Goal: Transaction & Acquisition: Purchase product/service

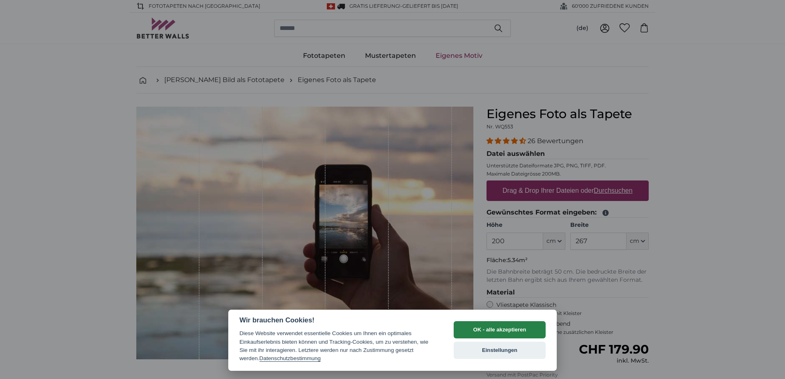
click at [503, 327] on button "OK - alle akzeptieren" at bounding box center [500, 329] width 92 height 17
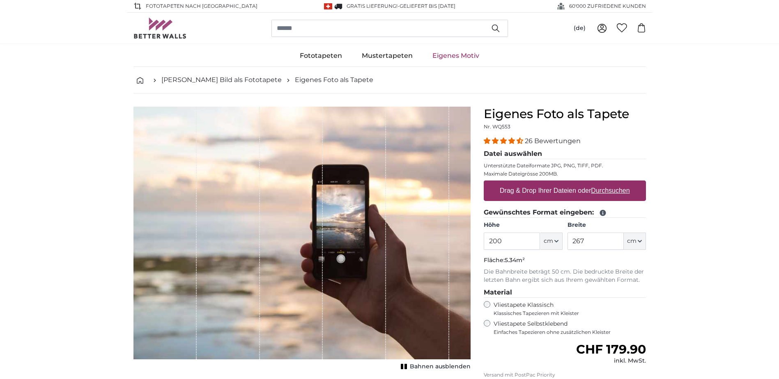
click at [583, 189] on label "Drag & Drop Ihrer Dateien oder Durchsuchen" at bounding box center [564, 191] width 137 height 16
click at [583, 183] on input "Drag & Drop Ihrer Dateien oder Durchsuchen" at bounding box center [565, 182] width 162 height 2
type input "**********"
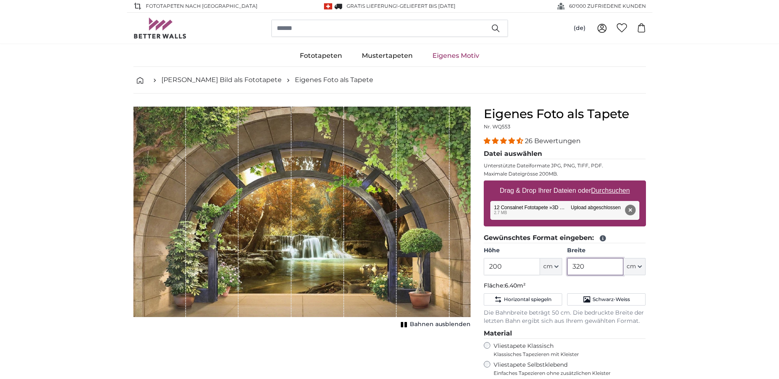
click at [587, 268] on input "320" at bounding box center [595, 266] width 56 height 17
type input "3"
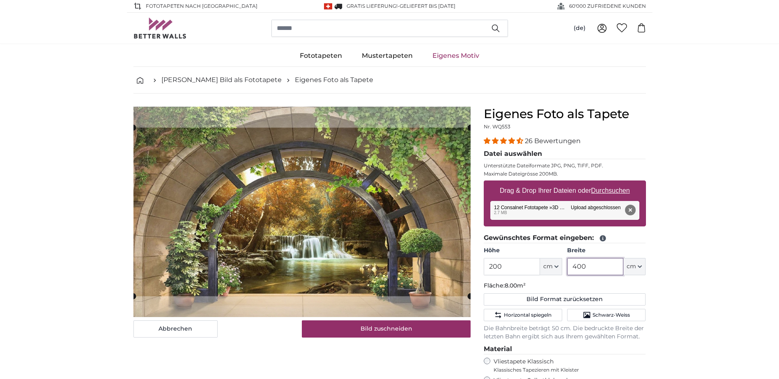
type input "400"
click at [514, 268] on input "200" at bounding box center [512, 266] width 56 height 17
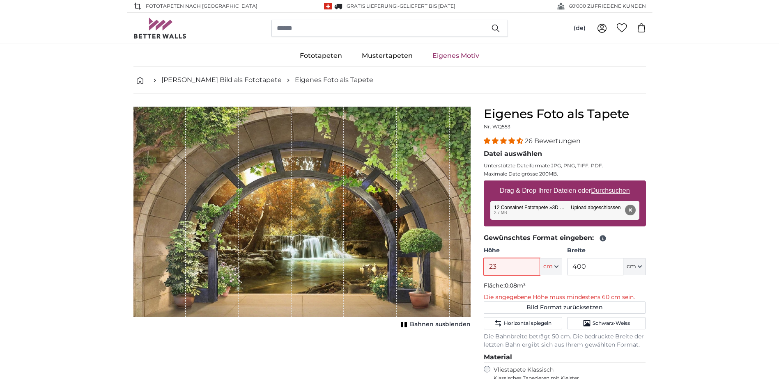
type input "238"
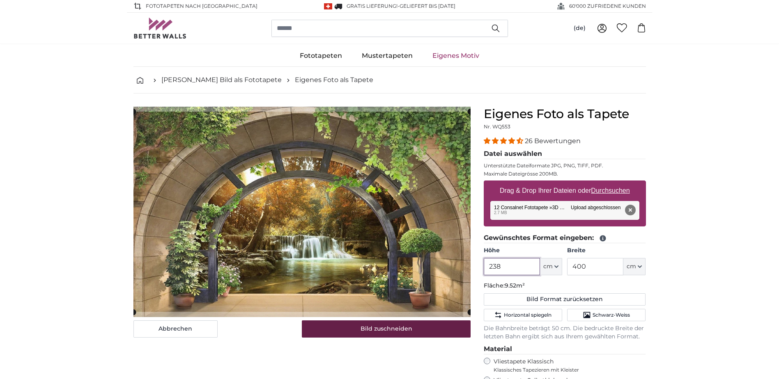
type input "238"
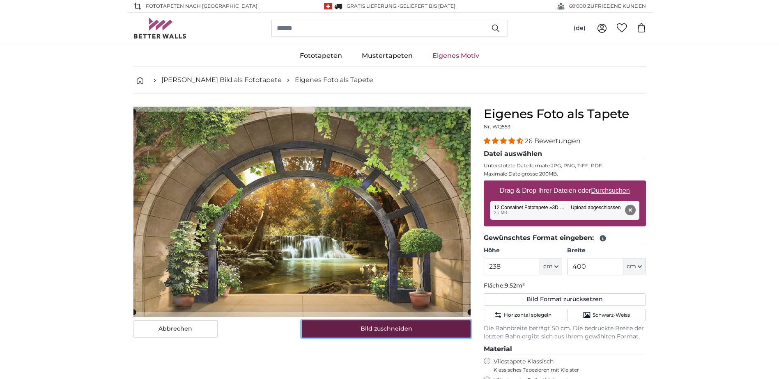
click at [404, 334] on button "Bild zuschneiden" at bounding box center [386, 329] width 169 height 17
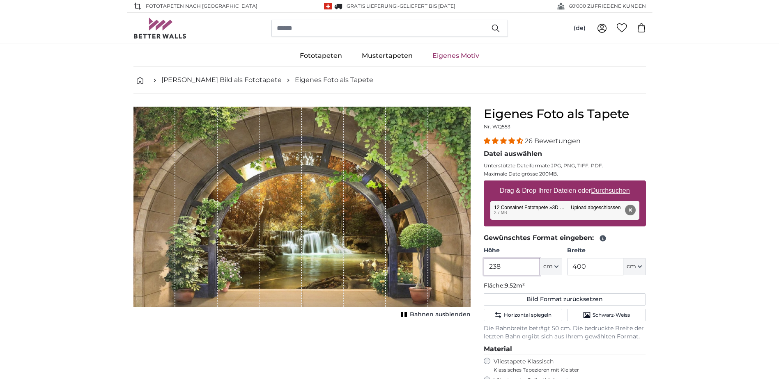
click at [512, 266] on input "238" at bounding box center [512, 266] width 56 height 17
click at [634, 211] on button "Entfernen" at bounding box center [629, 210] width 11 height 11
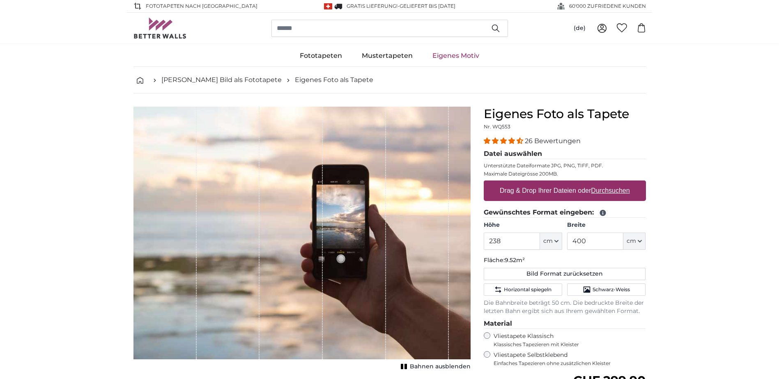
click at [603, 189] on u "Durchsuchen" at bounding box center [610, 190] width 39 height 7
click at [603, 183] on input "Drag & Drop Ihrer Dateien oder Durchsuchen" at bounding box center [565, 182] width 162 height 2
type input "**********"
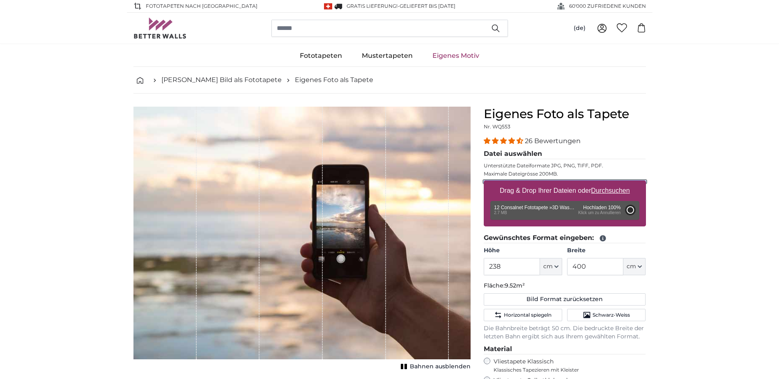
type input "200"
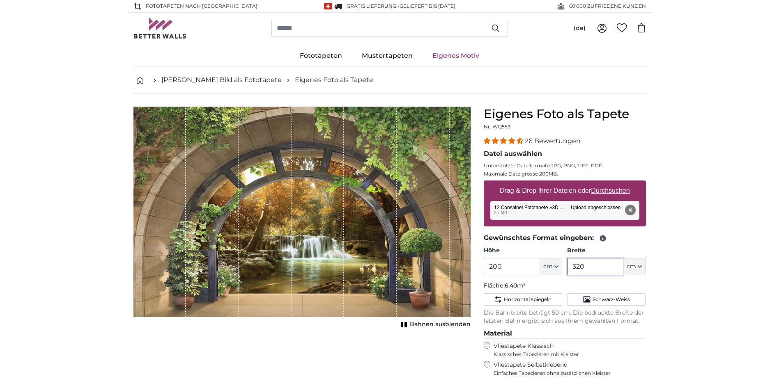
click at [602, 268] on input "320" at bounding box center [595, 266] width 56 height 17
type input "3"
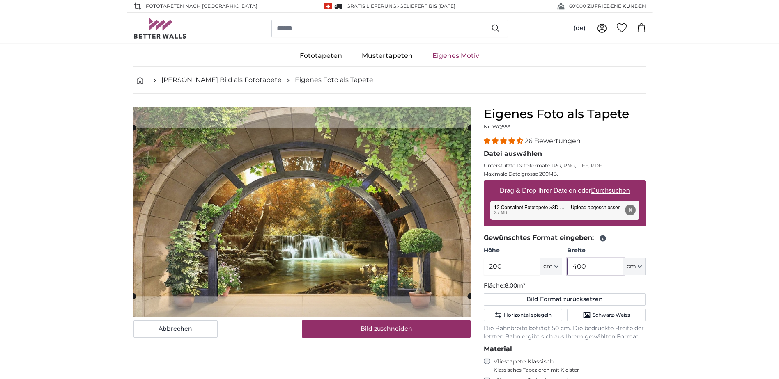
type input "400"
click at [512, 271] on input "200" at bounding box center [512, 266] width 56 height 17
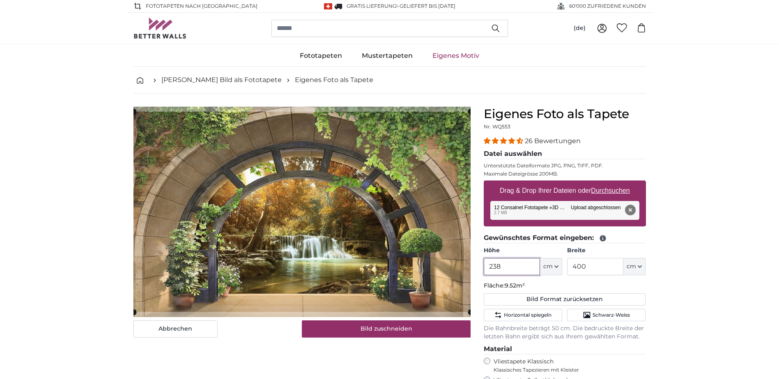
click at [0, 0] on slot at bounding box center [0, 0] width 0 height 0
click at [351, 323] on div "Abbrechen Bild zuschneiden" at bounding box center [301, 222] width 337 height 231
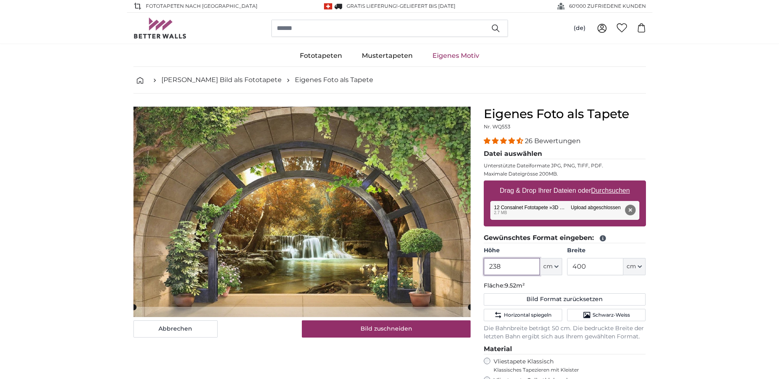
click at [305, 143] on cropper-handle at bounding box center [301, 207] width 337 height 200
click at [503, 268] on input "238" at bounding box center [512, 266] width 56 height 17
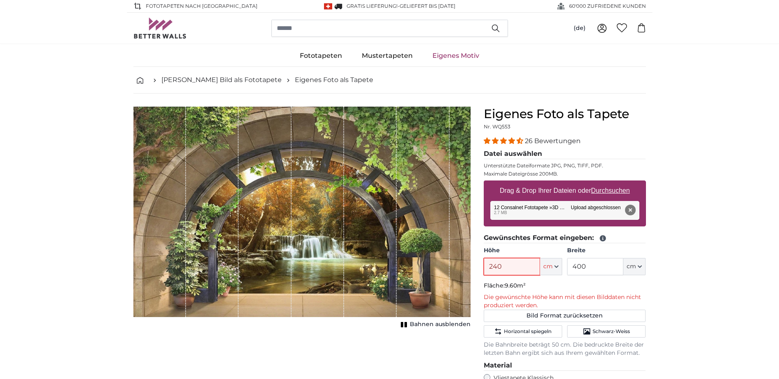
type input "240"
click at [593, 268] on input "400" at bounding box center [595, 266] width 56 height 17
type input "4"
type input "390"
click at [511, 268] on input "240" at bounding box center [512, 266] width 56 height 17
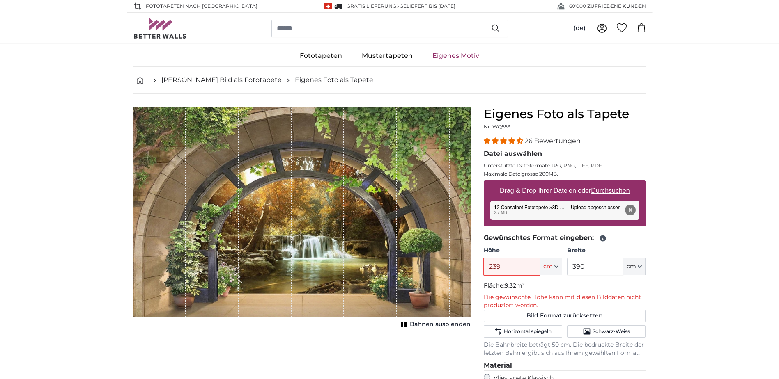
type input "239"
click at [594, 268] on input "390" at bounding box center [595, 266] width 56 height 17
type input "3"
click at [438, 324] on span "Bahnen ausblenden" at bounding box center [440, 325] width 61 height 8
click at [438, 324] on span "Bahnen einblenden" at bounding box center [440, 325] width 60 height 8
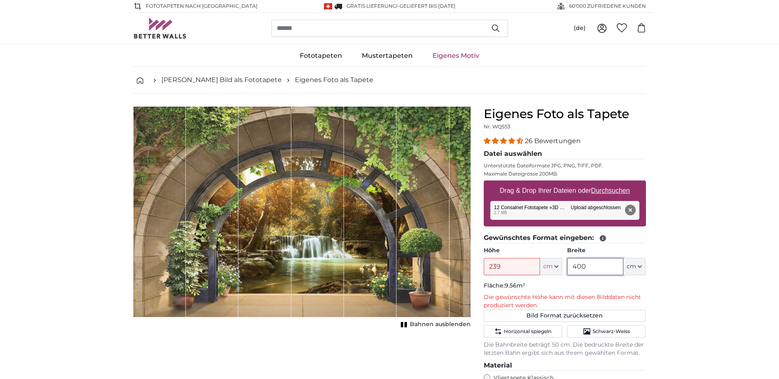
click at [592, 269] on input "400" at bounding box center [595, 266] width 56 height 17
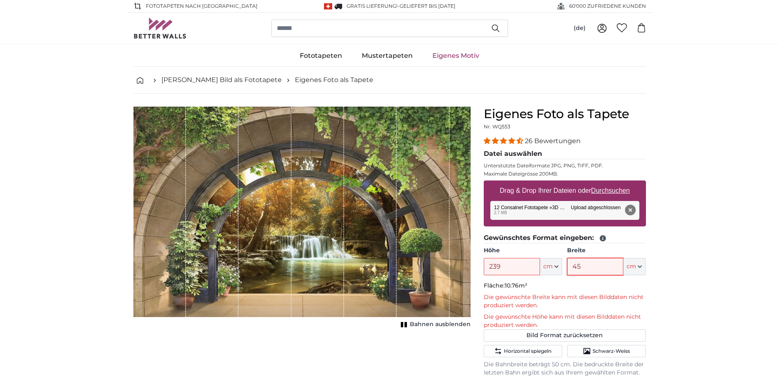
type input "4"
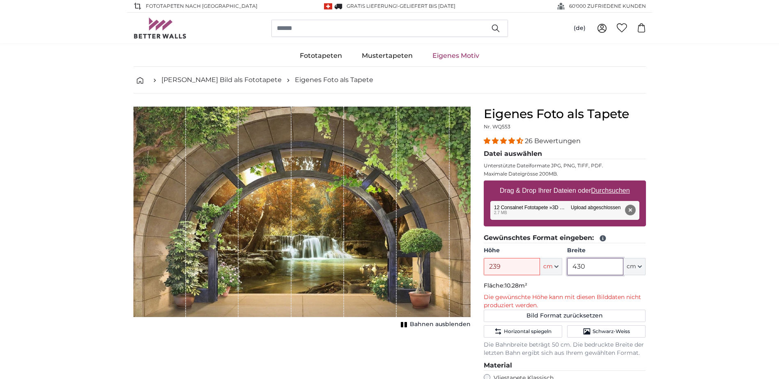
type input "430"
click at [503, 264] on input "239" at bounding box center [512, 266] width 56 height 17
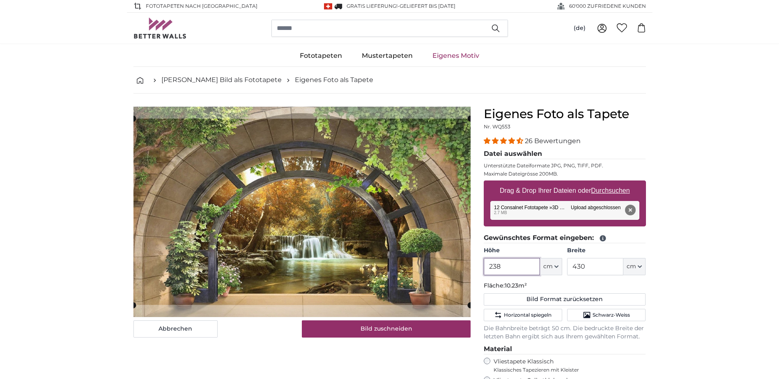
type input "238"
click at [587, 265] on input "430" at bounding box center [595, 266] width 56 height 17
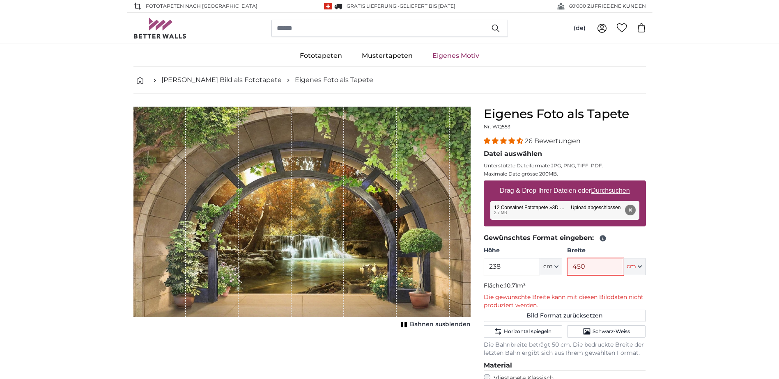
type input "450"
click at [504, 264] on input "238" at bounding box center [512, 266] width 56 height 17
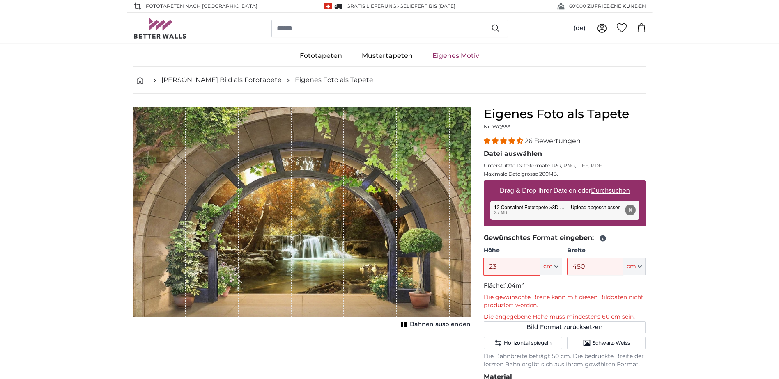
type input "238"
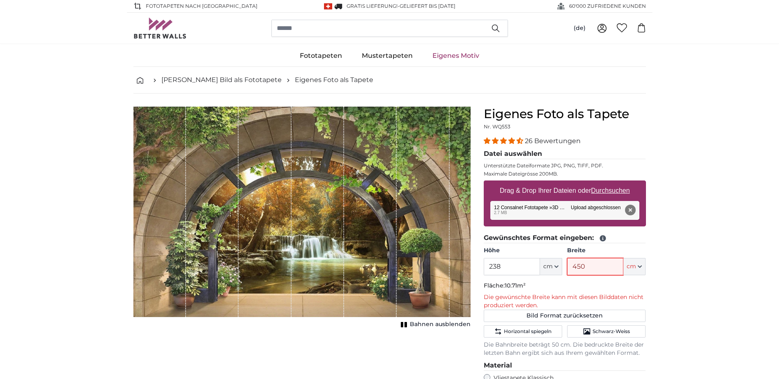
click at [584, 268] on input "450" at bounding box center [595, 266] width 56 height 17
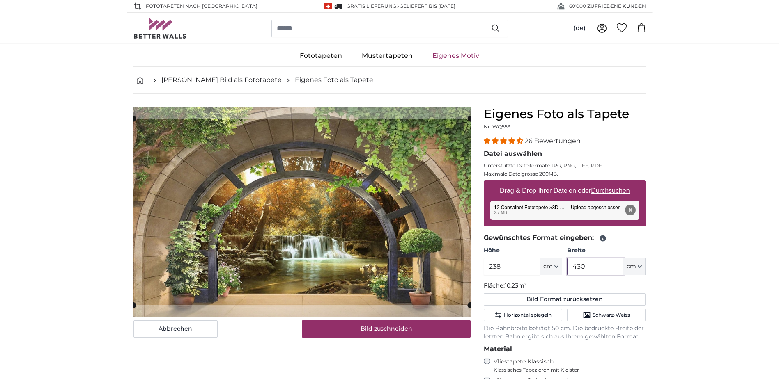
type input "430"
click at [507, 262] on input "238" at bounding box center [512, 266] width 56 height 17
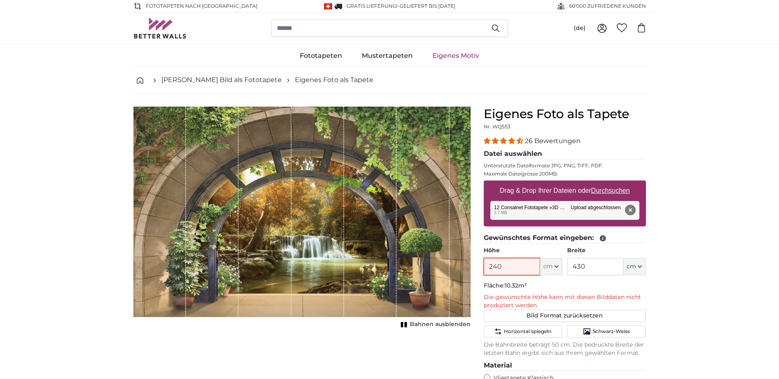
type input "240"
click at [598, 271] on input "430" at bounding box center [595, 266] width 56 height 17
type input "400"
click at [514, 270] on input "240" at bounding box center [512, 266] width 56 height 17
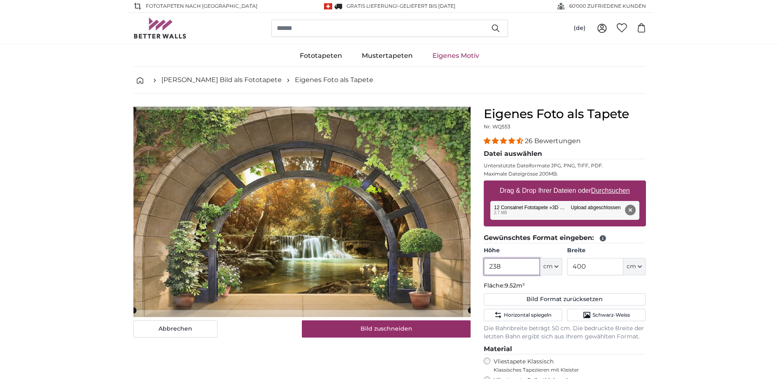
click at [370, 214] on cropper-handle at bounding box center [301, 210] width 337 height 200
type input "238"
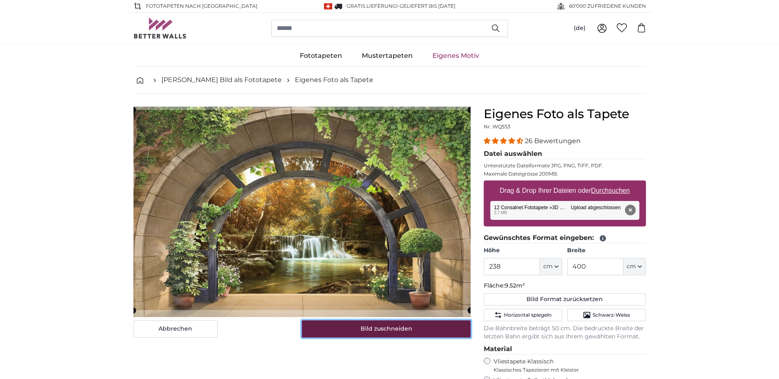
click at [401, 333] on button "Bild zuschneiden" at bounding box center [386, 329] width 169 height 17
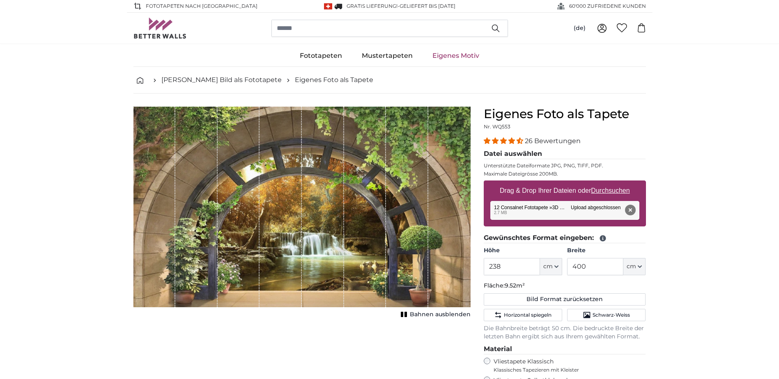
click at [720, 62] on div "Fototapeten Natur Wald Wasserfall Strand Berge Meer [GEOGRAPHIC_DATA] Landschaf…" at bounding box center [389, 56] width 779 height 22
drag, startPoint x: 732, startPoint y: 0, endPoint x: 701, endPoint y: 235, distance: 236.5
drag, startPoint x: 777, startPoint y: 2, endPoint x: 711, endPoint y: 248, distance: 254.6
click at [592, 272] on input "400" at bounding box center [595, 266] width 56 height 17
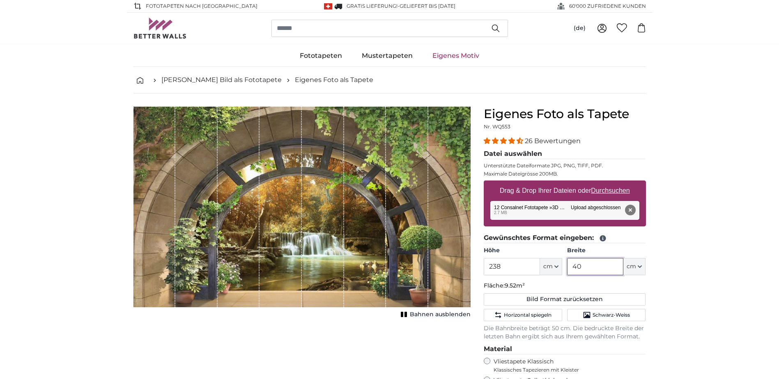
type input "4"
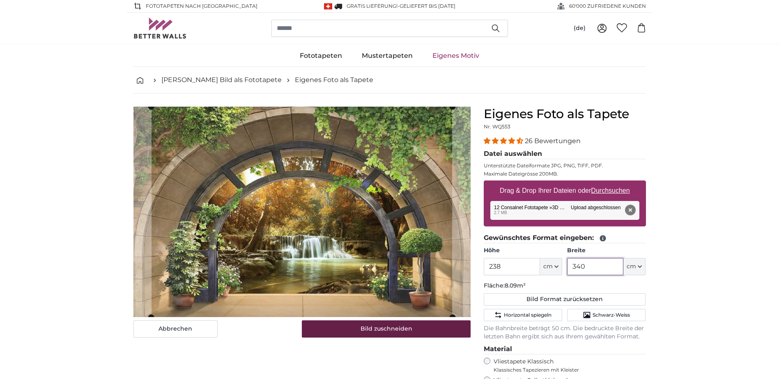
type input "340"
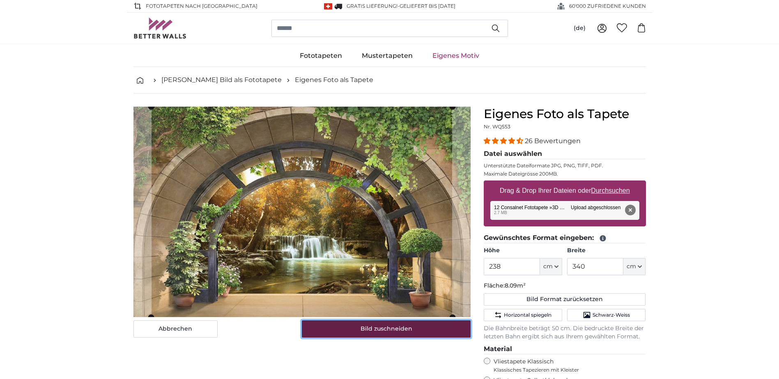
click at [411, 326] on button "Bild zuschneiden" at bounding box center [386, 329] width 169 height 17
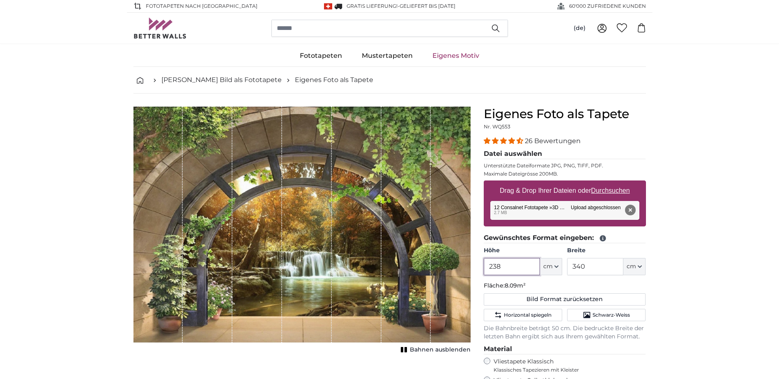
click at [509, 271] on input "238" at bounding box center [512, 266] width 56 height 17
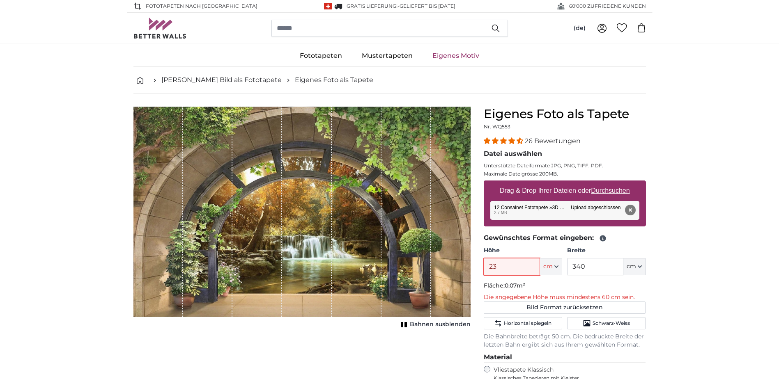
type input "238"
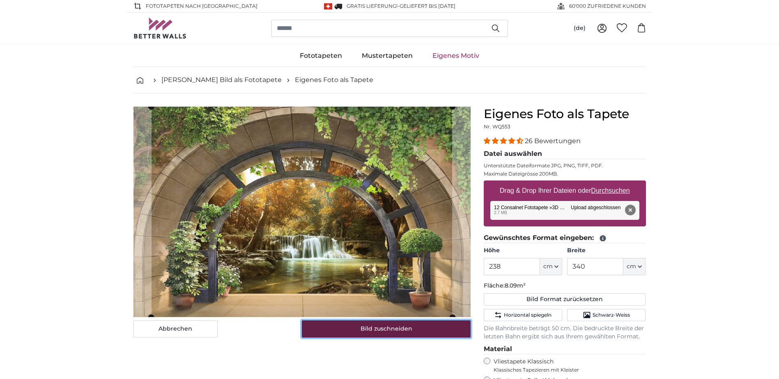
click at [405, 333] on button "Bild zuschneiden" at bounding box center [386, 329] width 169 height 17
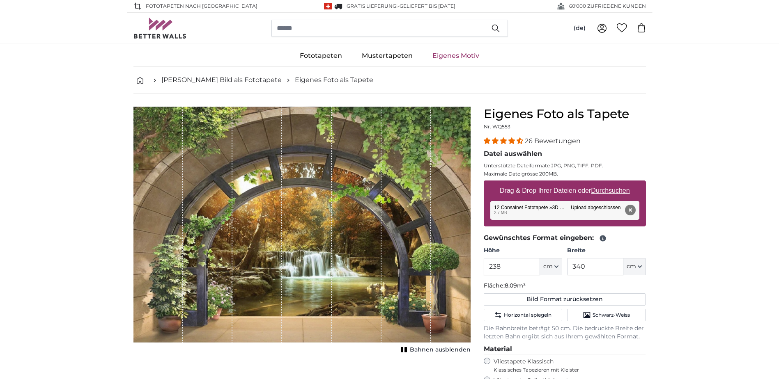
click at [426, 352] on span "Bahnen ausblenden" at bounding box center [440, 350] width 61 height 8
click at [436, 348] on span "Bahnen einblenden" at bounding box center [440, 350] width 60 height 8
drag, startPoint x: 327, startPoint y: 230, endPoint x: 738, endPoint y: 295, distance: 416.1
drag, startPoint x: 784, startPoint y: 12, endPoint x: 533, endPoint y: 60, distance: 256.1
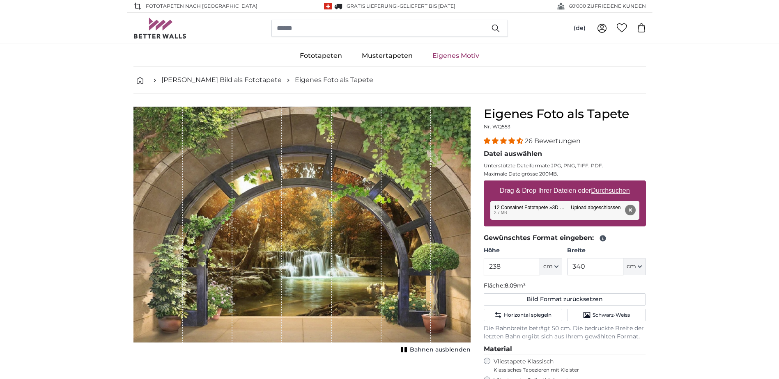
click at [533, 60] on ul "Fototapeten Natur Wald Wasserfall Strand Berge Meer [GEOGRAPHIC_DATA] Landschaf…" at bounding box center [389, 56] width 512 height 22
click at [629, 211] on button "Entfernen" at bounding box center [629, 210] width 11 height 11
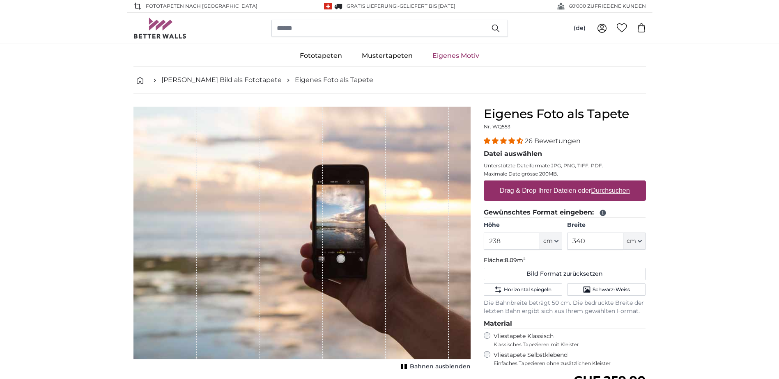
click at [610, 190] on u "Durchsuchen" at bounding box center [610, 190] width 39 height 7
click at [610, 183] on input "Drag & Drop Ihrer Dateien oder Durchsuchen" at bounding box center [565, 182] width 162 height 2
type input "**********"
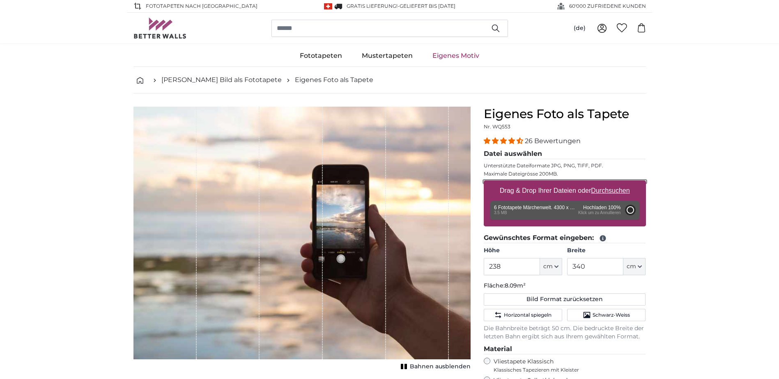
type input "200"
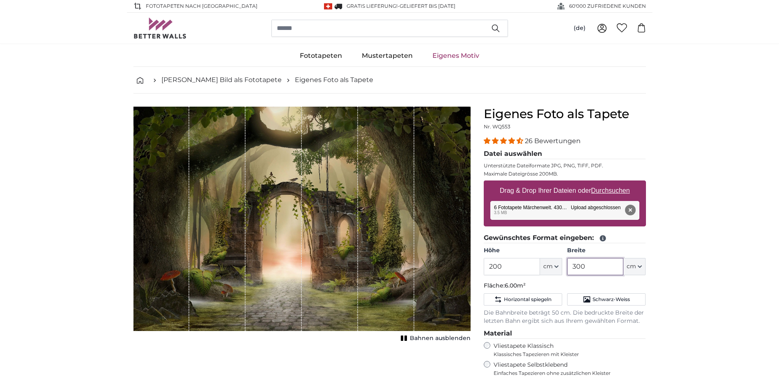
click at [598, 269] on input "300" at bounding box center [595, 266] width 56 height 17
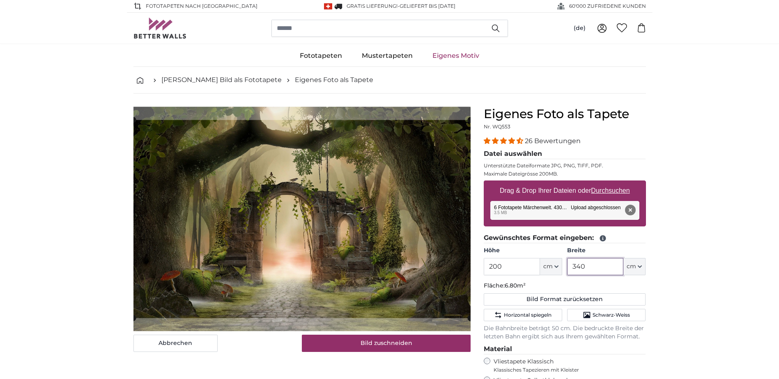
type input "340"
click at [507, 273] on input "200" at bounding box center [512, 266] width 56 height 17
type input "2"
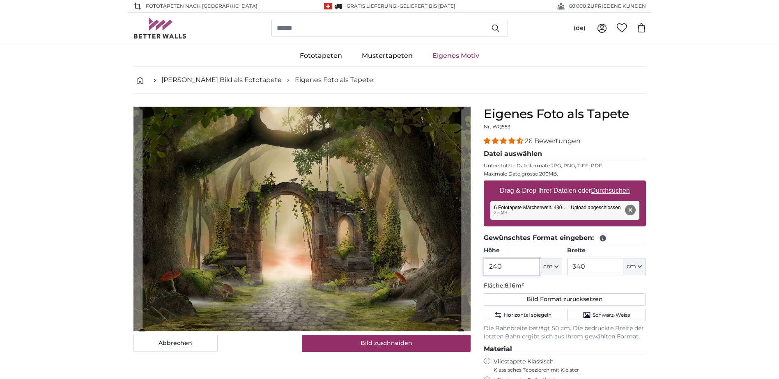
type input "240"
click at [589, 268] on input "340" at bounding box center [595, 266] width 56 height 17
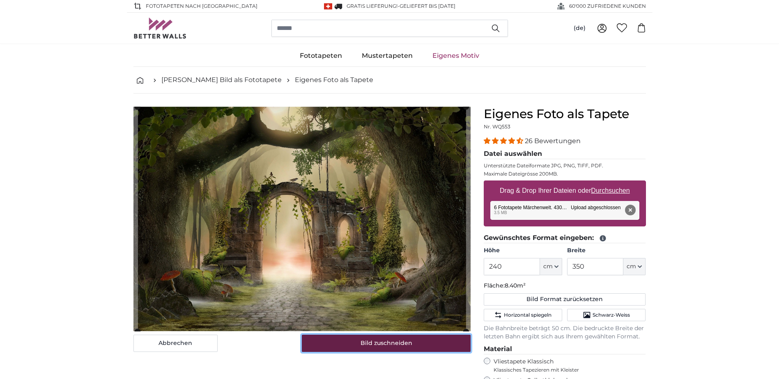
click at [436, 337] on button "Bild zuschneiden" at bounding box center [386, 343] width 169 height 17
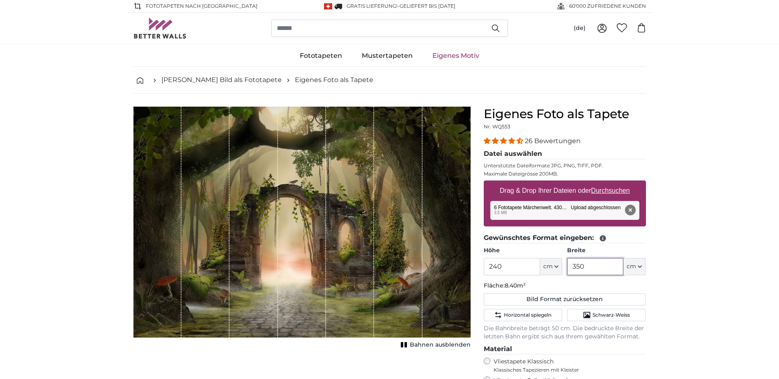
click at [595, 262] on input "350" at bounding box center [595, 266] width 56 height 17
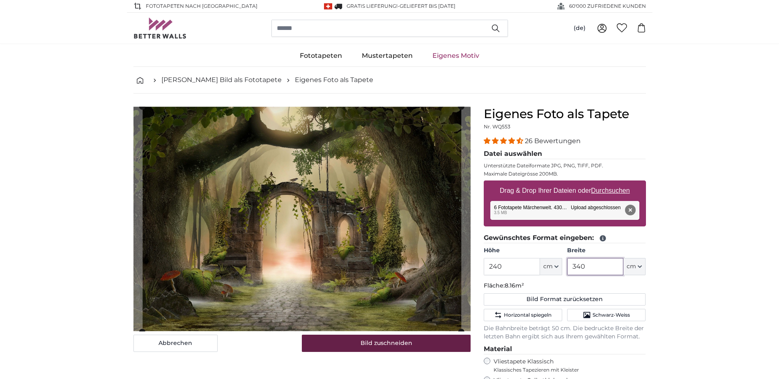
type input "340"
click at [398, 347] on button "Bild zuschneiden" at bounding box center [386, 343] width 169 height 17
